Goal: Information Seeking & Learning: Learn about a topic

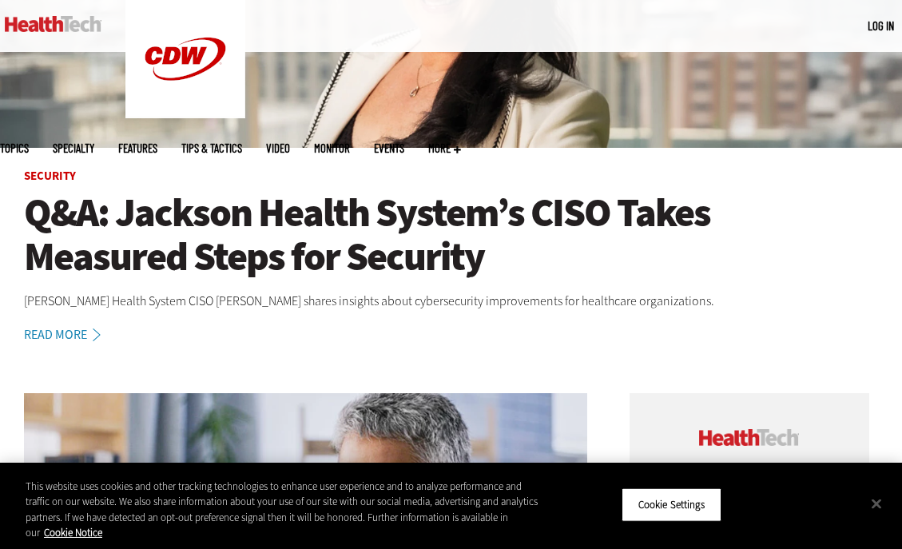
scroll to position [308, 0]
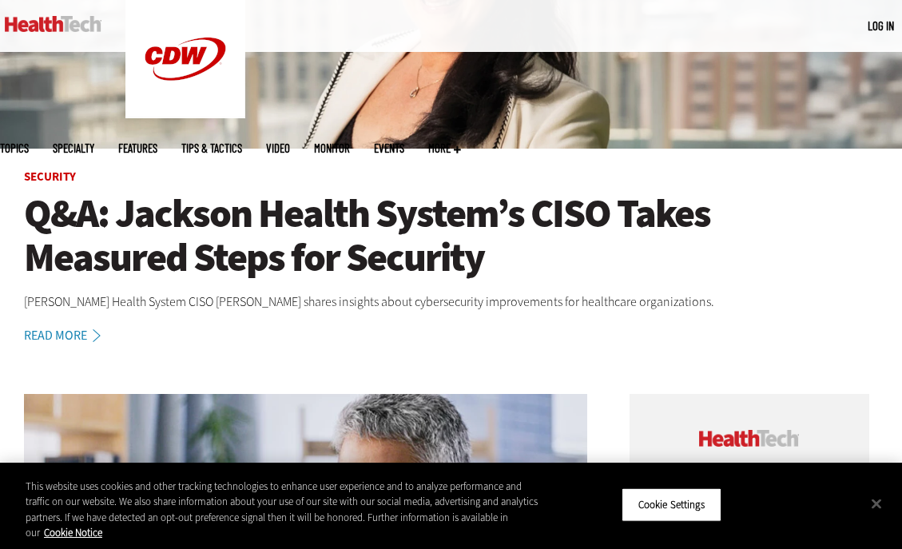
click at [162, 217] on h1 "Q&A: Jackson Health System’s CISO Takes Measured Steps for Security" at bounding box center [451, 236] width 854 height 88
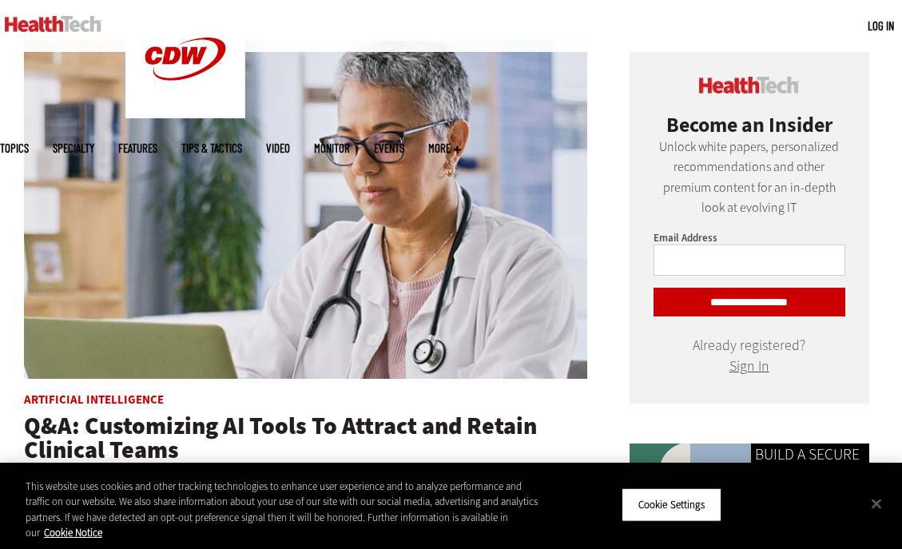
scroll to position [659, 0]
